Goal: Task Accomplishment & Management: Complete application form

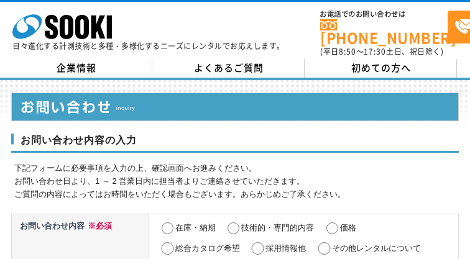
select select "13"
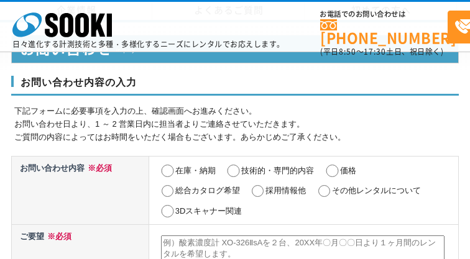
scroll to position [611, 0]
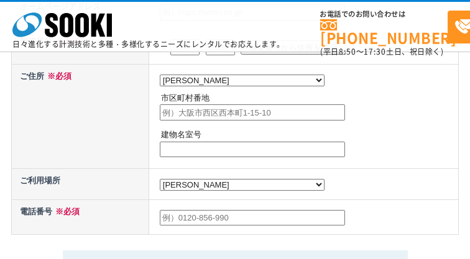
radio input "true"
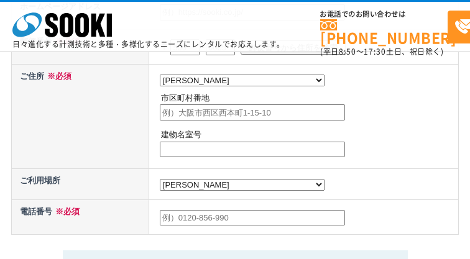
radio input "true"
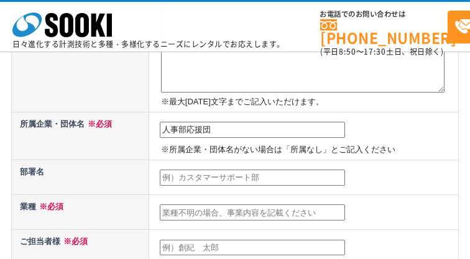
type input "人事部応援団"
type input "営業部"
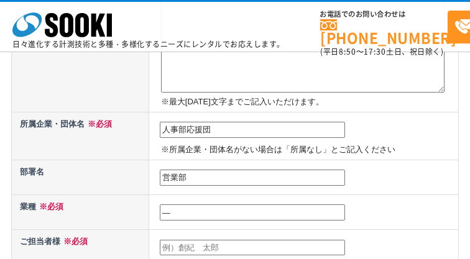
type input "―"
type input "[PERSON_NAME]"
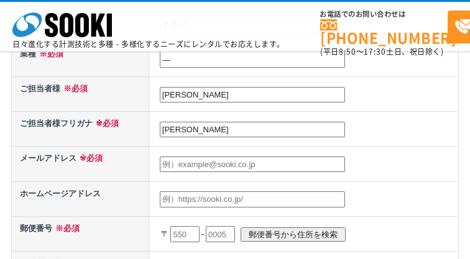
type input "[PERSON_NAME]"
type input "[EMAIL_ADDRESS][DOMAIN_NAME]"
type input "[URL][DOMAIN_NAME]"
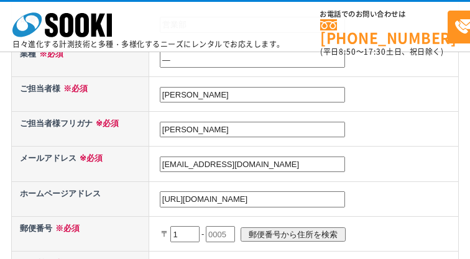
type input "160"
type input "[DATE]"
type input "0023"
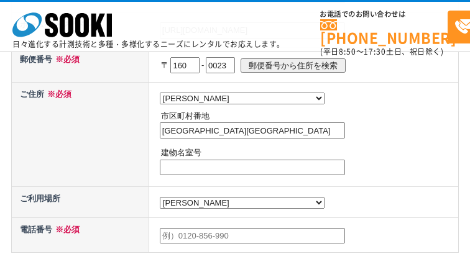
type input "[GEOGRAPHIC_DATA][GEOGRAPHIC_DATA]"
type input "―"
type input "05017254651"
type textarea "loremip dolor si、ametconsecteturadipis、elitseddoeiusm。 temporincididuntu。 63lab…"
